Goal: Information Seeking & Learning: Learn about a topic

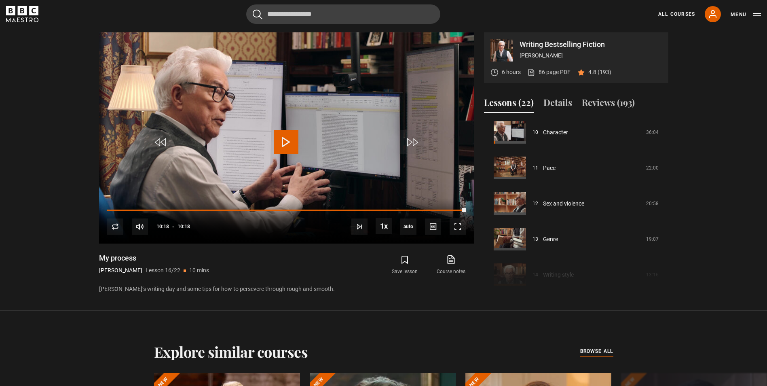
scroll to position [365, 0]
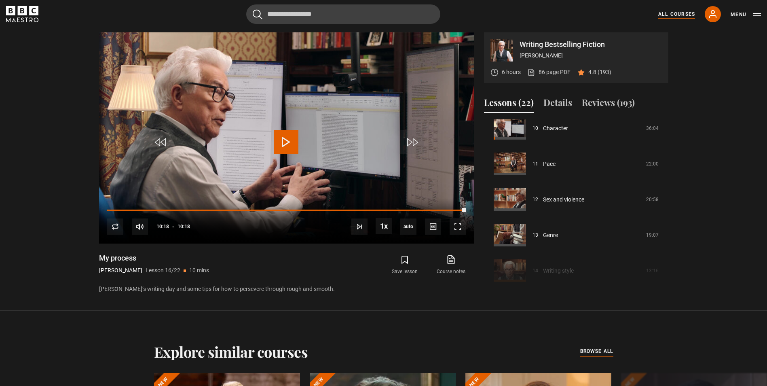
click at [675, 14] on link "All Courses" at bounding box center [676, 14] width 37 height 7
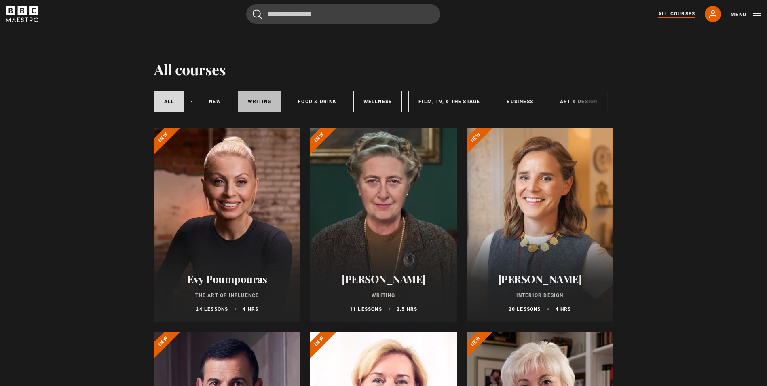
click at [269, 107] on link "Writing" at bounding box center [260, 101] width 44 height 21
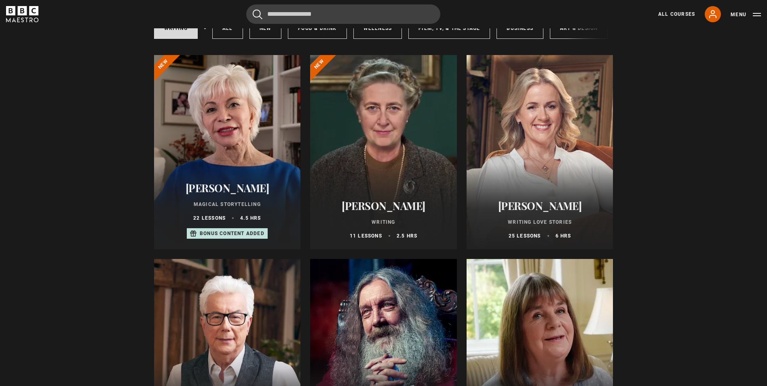
scroll to position [56, 0]
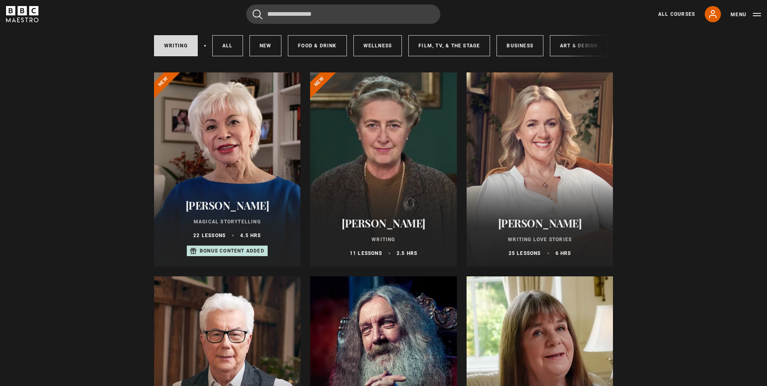
click at [227, 210] on h2 "[PERSON_NAME]" at bounding box center [227, 205] width 127 height 13
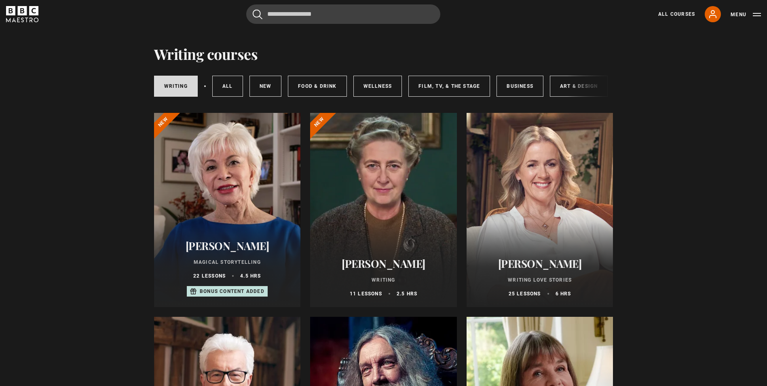
scroll to position [0, 0]
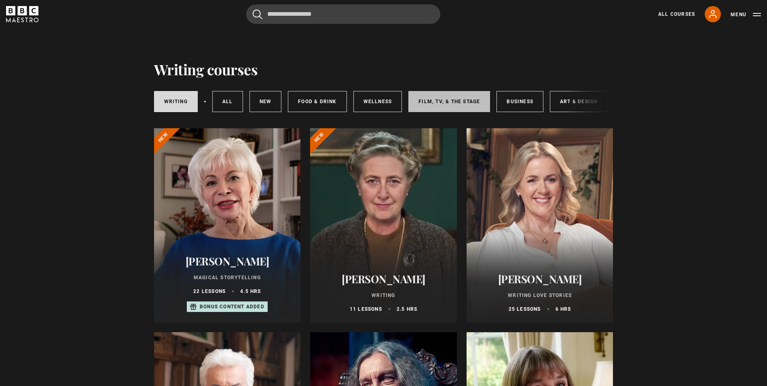
click at [465, 102] on link "Film, TV, & The Stage" at bounding box center [449, 101] width 82 height 21
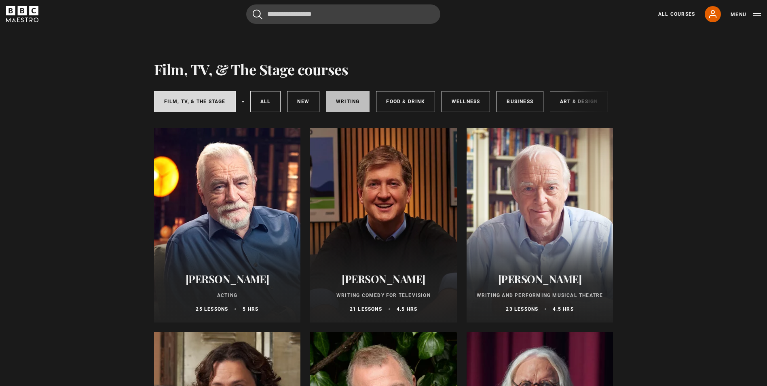
click at [339, 107] on link "Writing" at bounding box center [348, 101] width 44 height 21
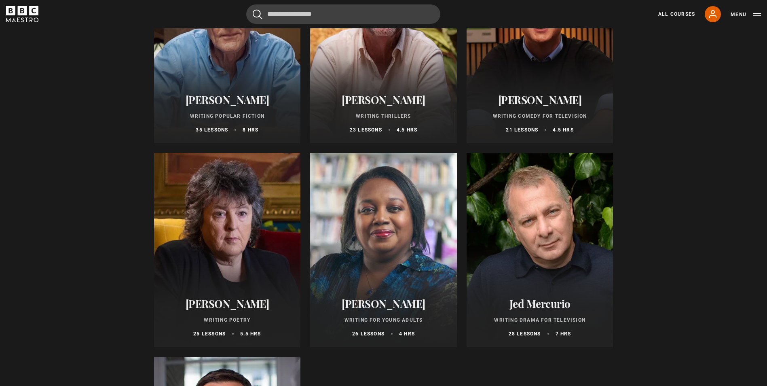
scroll to position [594, 0]
